Goal: Transaction & Acquisition: Purchase product/service

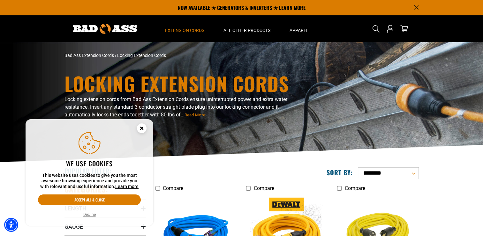
click at [141, 126] on circle "Close this option" at bounding box center [142, 128] width 10 height 10
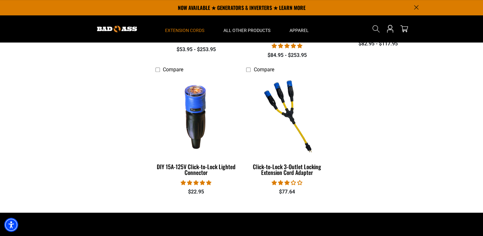
scroll to position [266, 0]
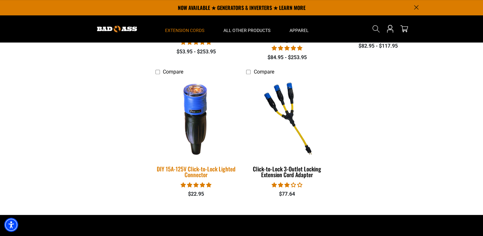
click at [193, 101] on img at bounding box center [195, 118] width 89 height 82
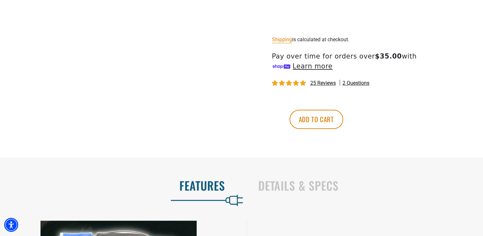
scroll to position [379, 0]
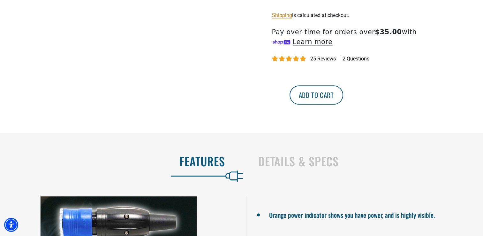
click at [343, 99] on button "Add to cart" at bounding box center [317, 94] width 54 height 19
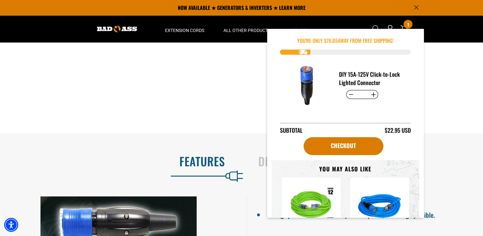
scroll to position [370, 0]
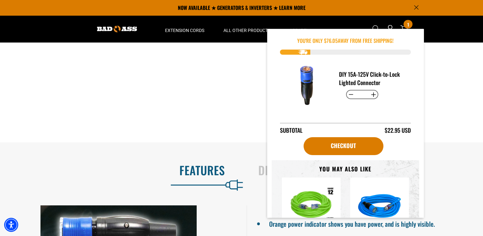
click at [382, 119] on div "DIY 15A-125V Click-to-Lock Lighted Connector Decrease quantity for DIY 15A-125V…" at bounding box center [345, 95] width 131 height 80
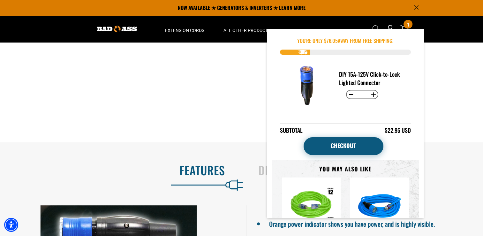
click at [361, 143] on link "Checkout" at bounding box center [344, 146] width 80 height 18
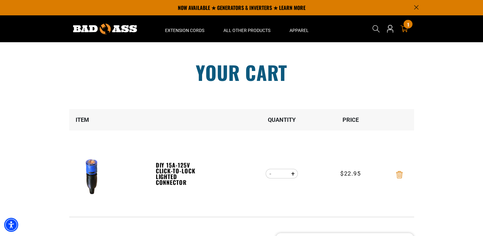
click at [397, 171] on icon "Remove DIY 15A-125V Click-to-Lock Lighted Connector" at bounding box center [399, 174] width 6 height 7
